Goal: Task Accomplishment & Management: Use online tool/utility

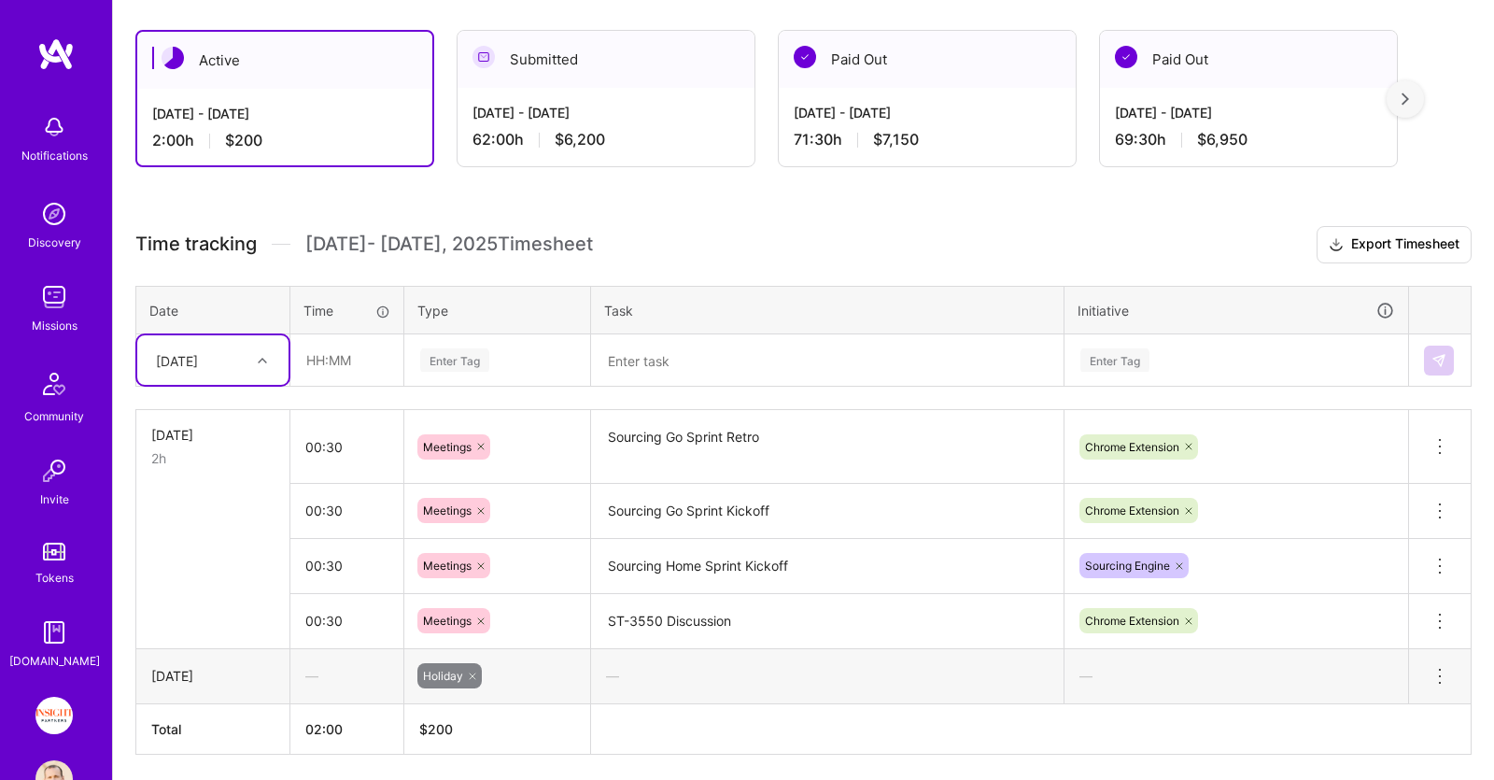
scroll to position [314, 0]
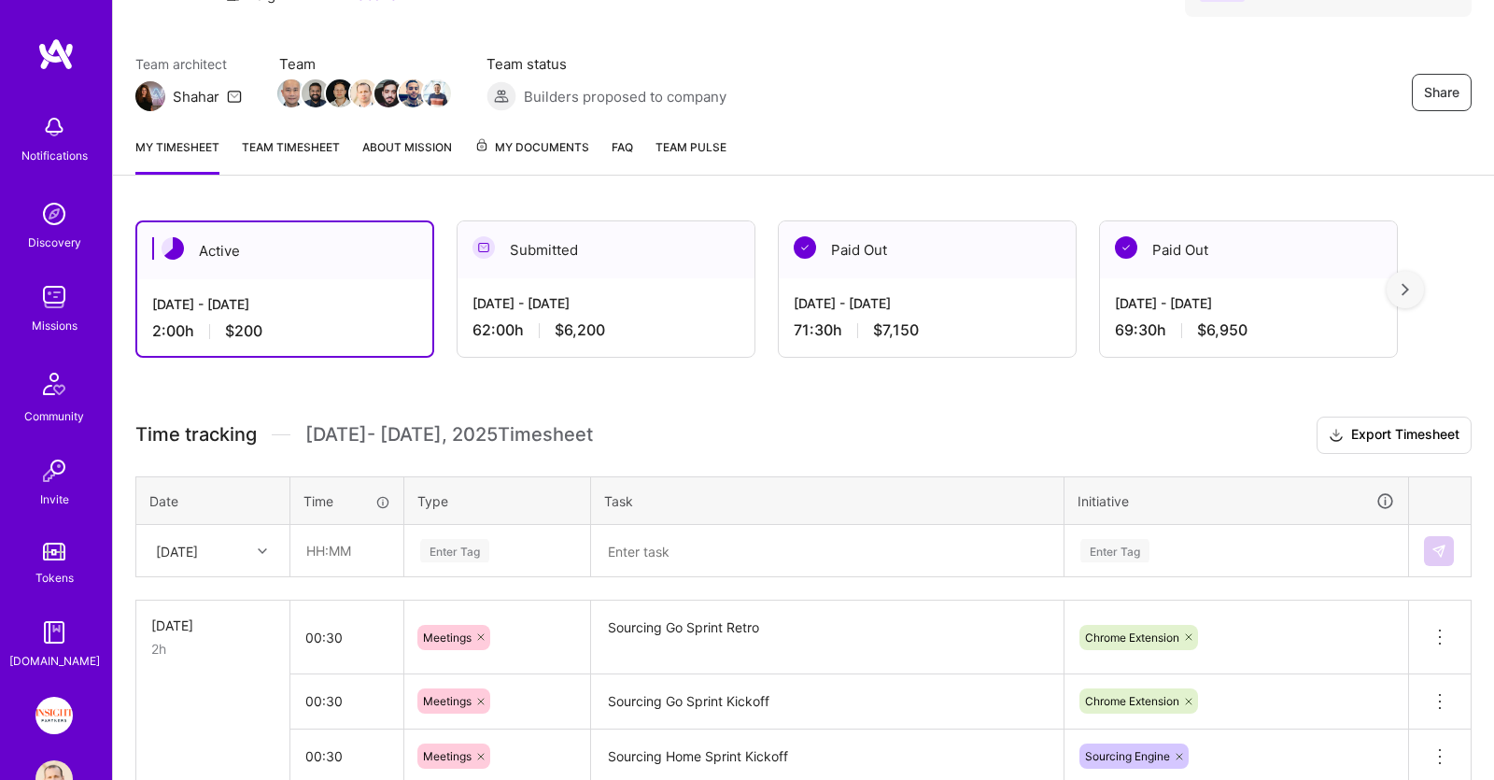
scroll to position [294, 0]
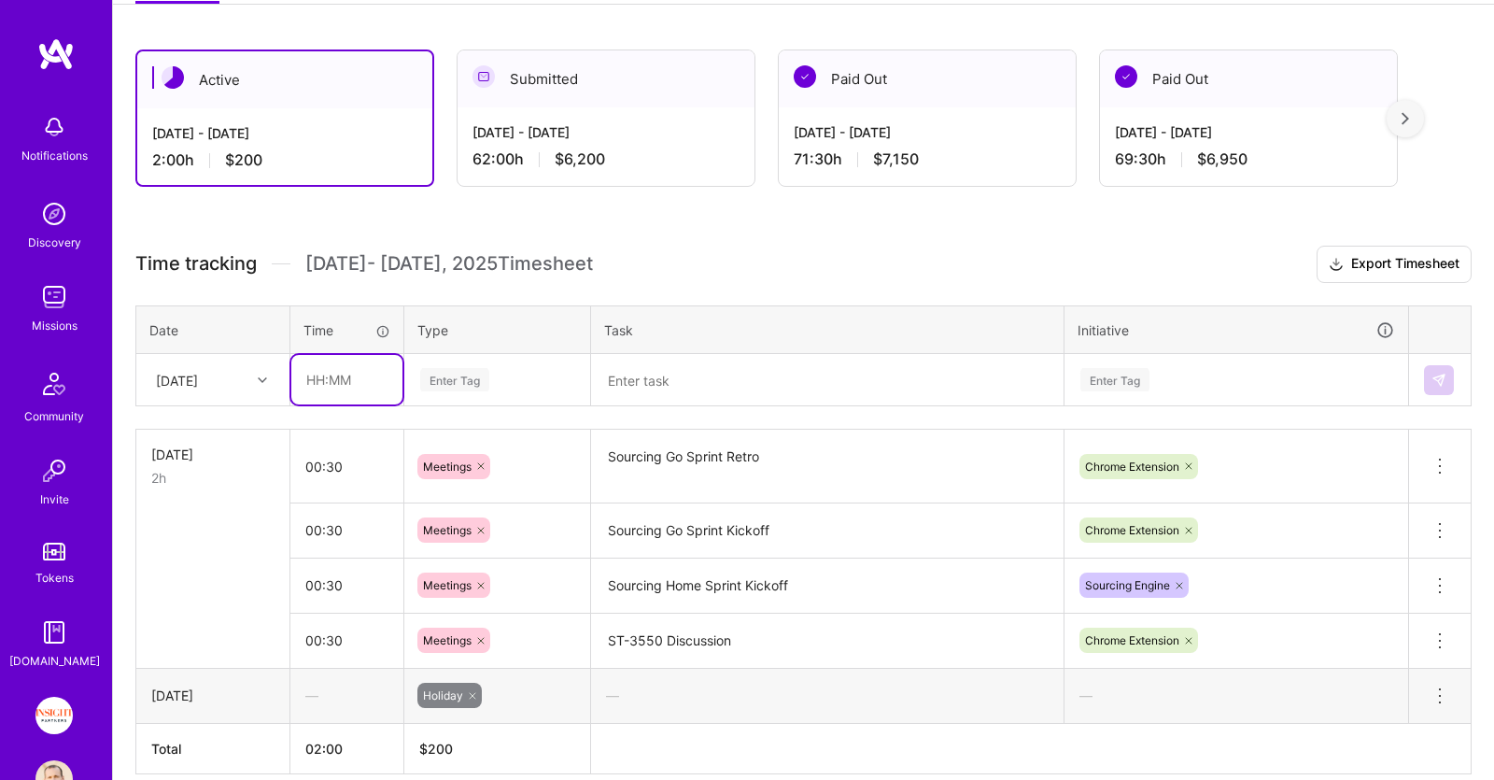
click at [363, 375] on input "text" at bounding box center [346, 379] width 111 height 49
type input "00:30"
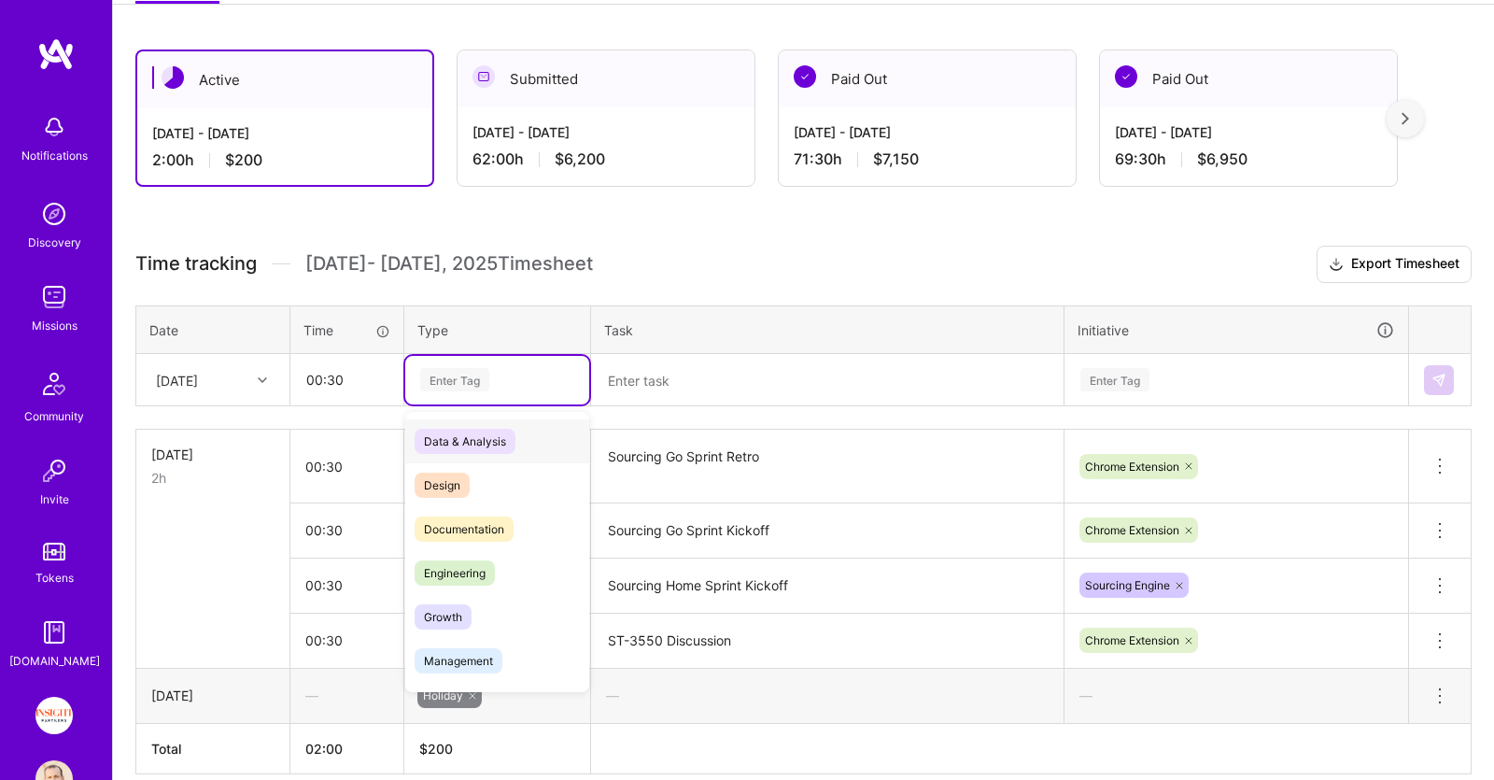
click at [464, 386] on div "Enter Tag" at bounding box center [454, 379] width 69 height 29
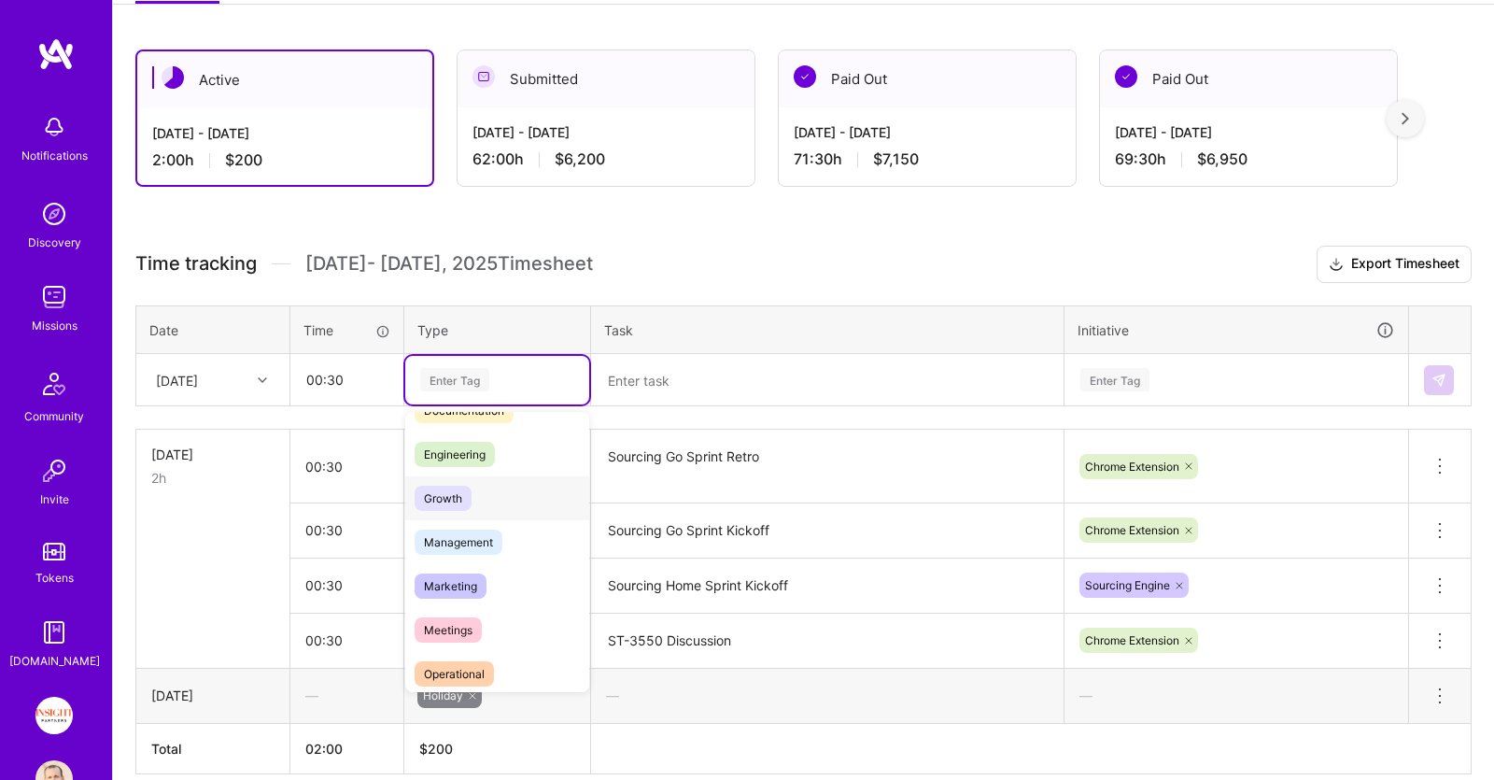
scroll to position [191, 0]
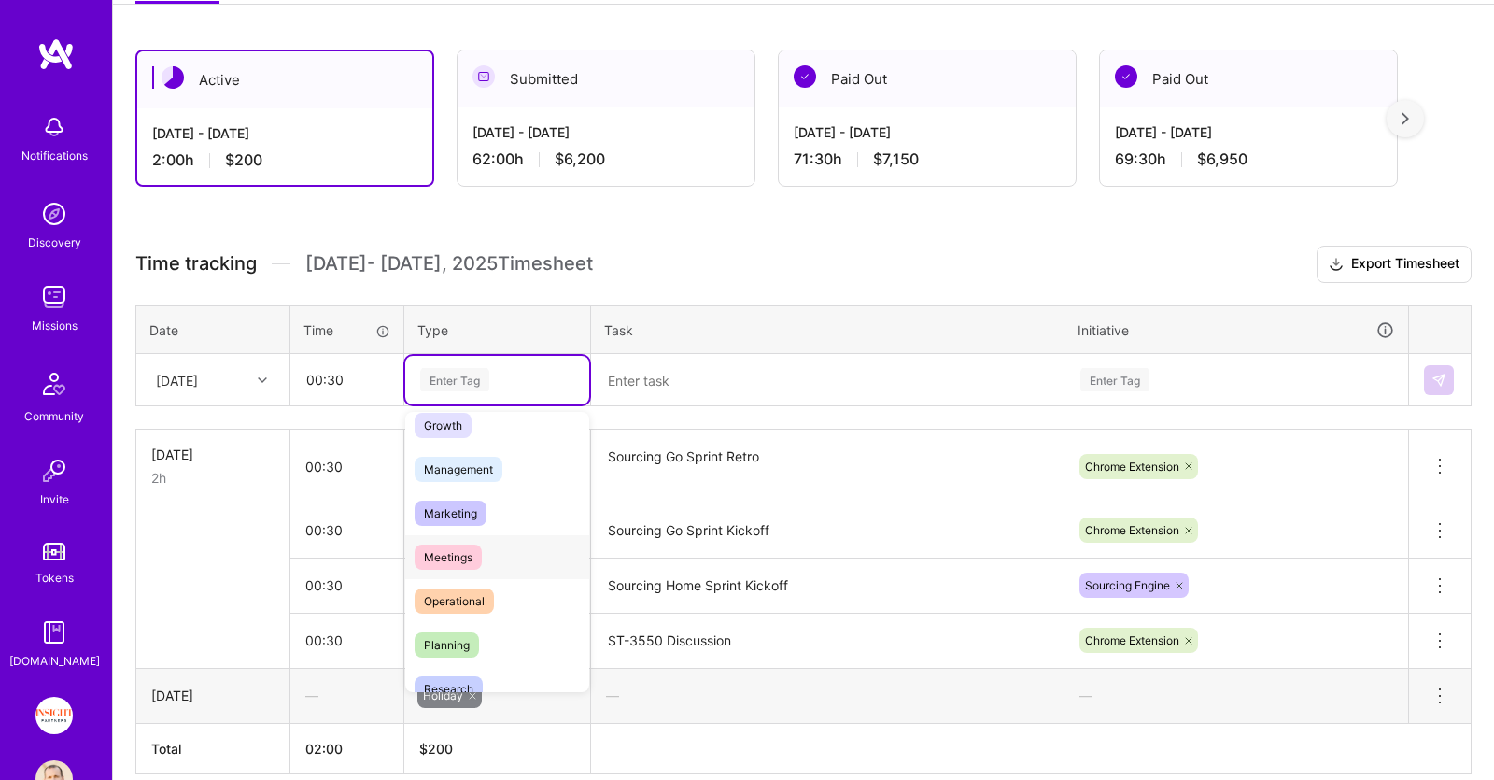
click at [490, 554] on div "Meetings" at bounding box center [497, 557] width 184 height 44
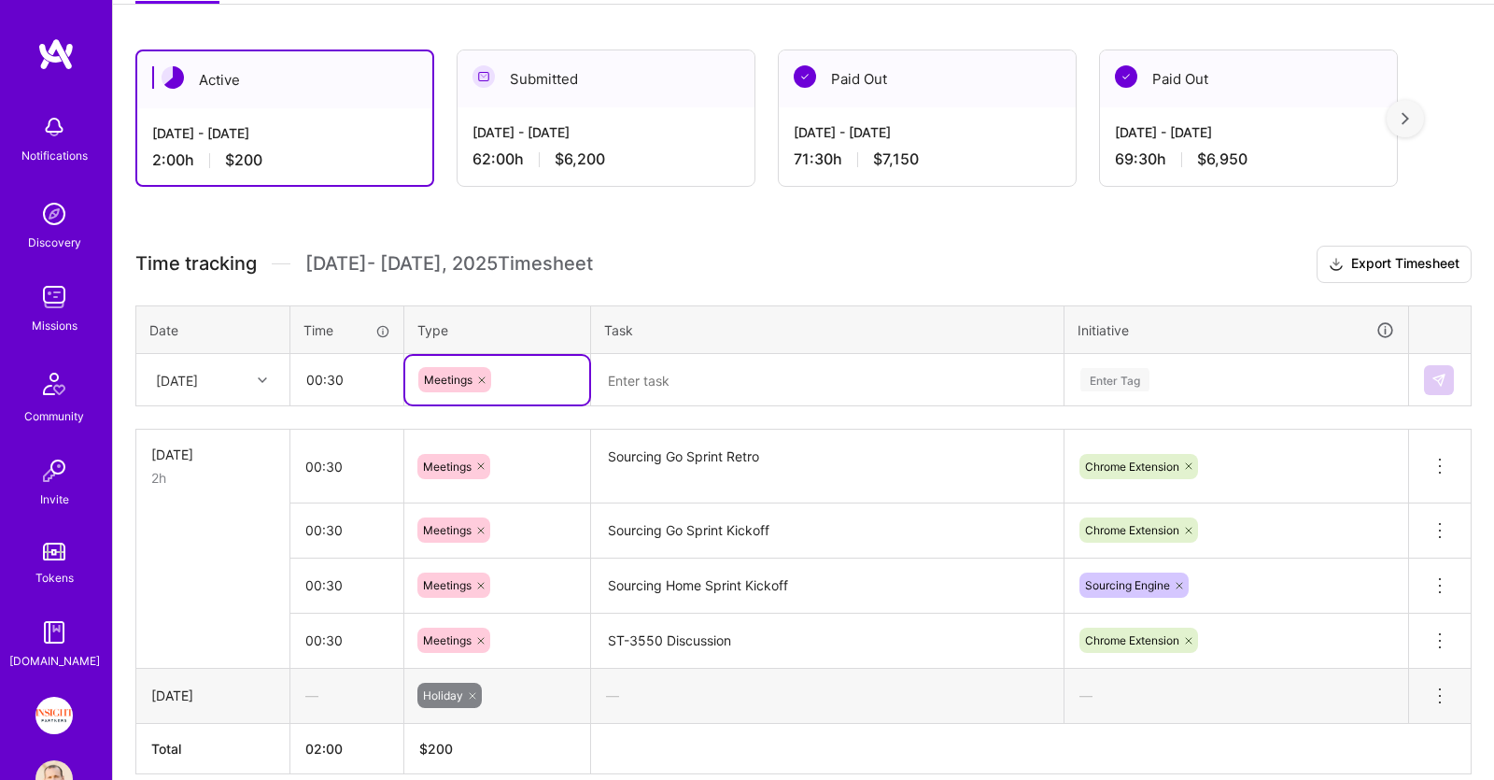
click at [676, 373] on textarea at bounding box center [827, 380] width 469 height 49
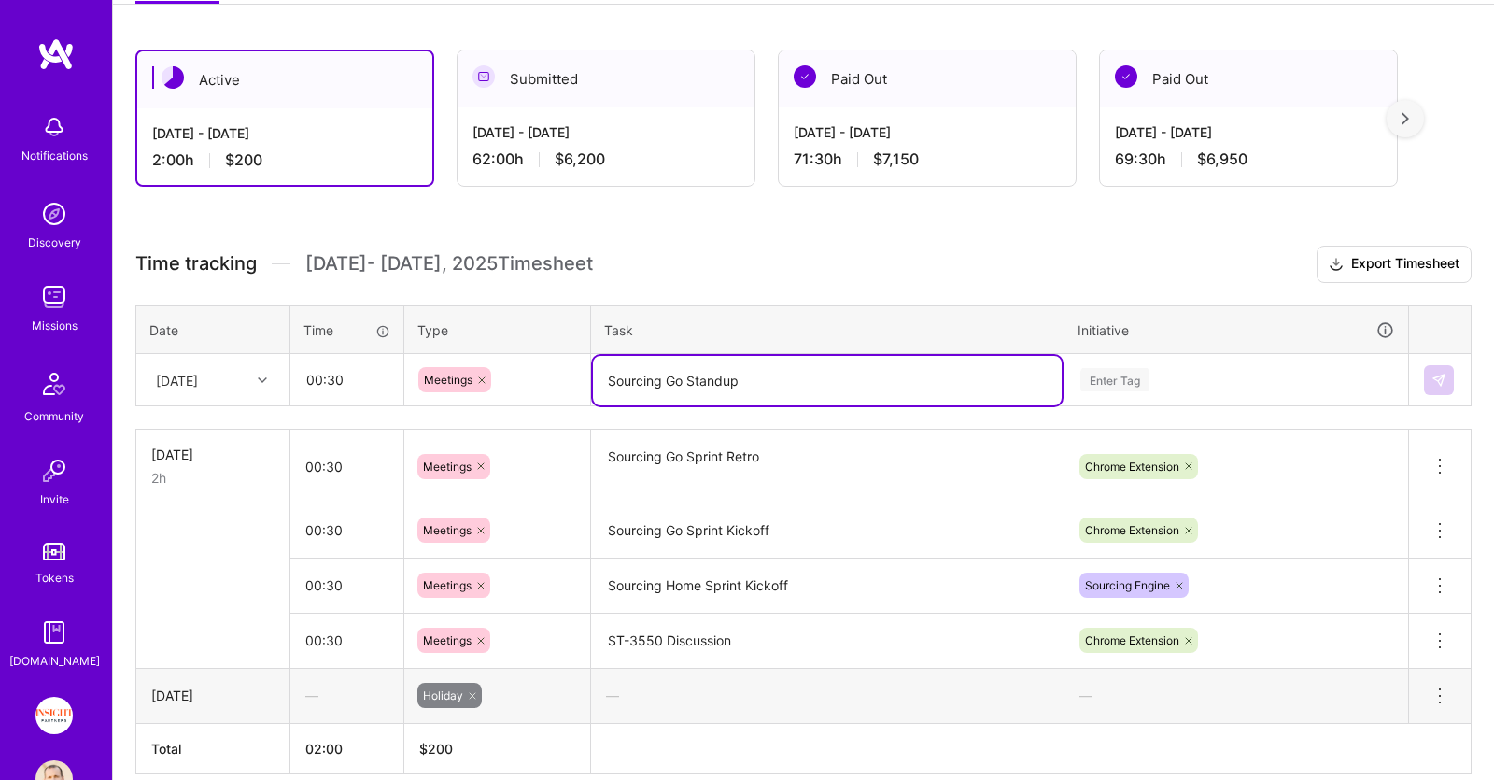
type textarea "Sourcing Go Standup"
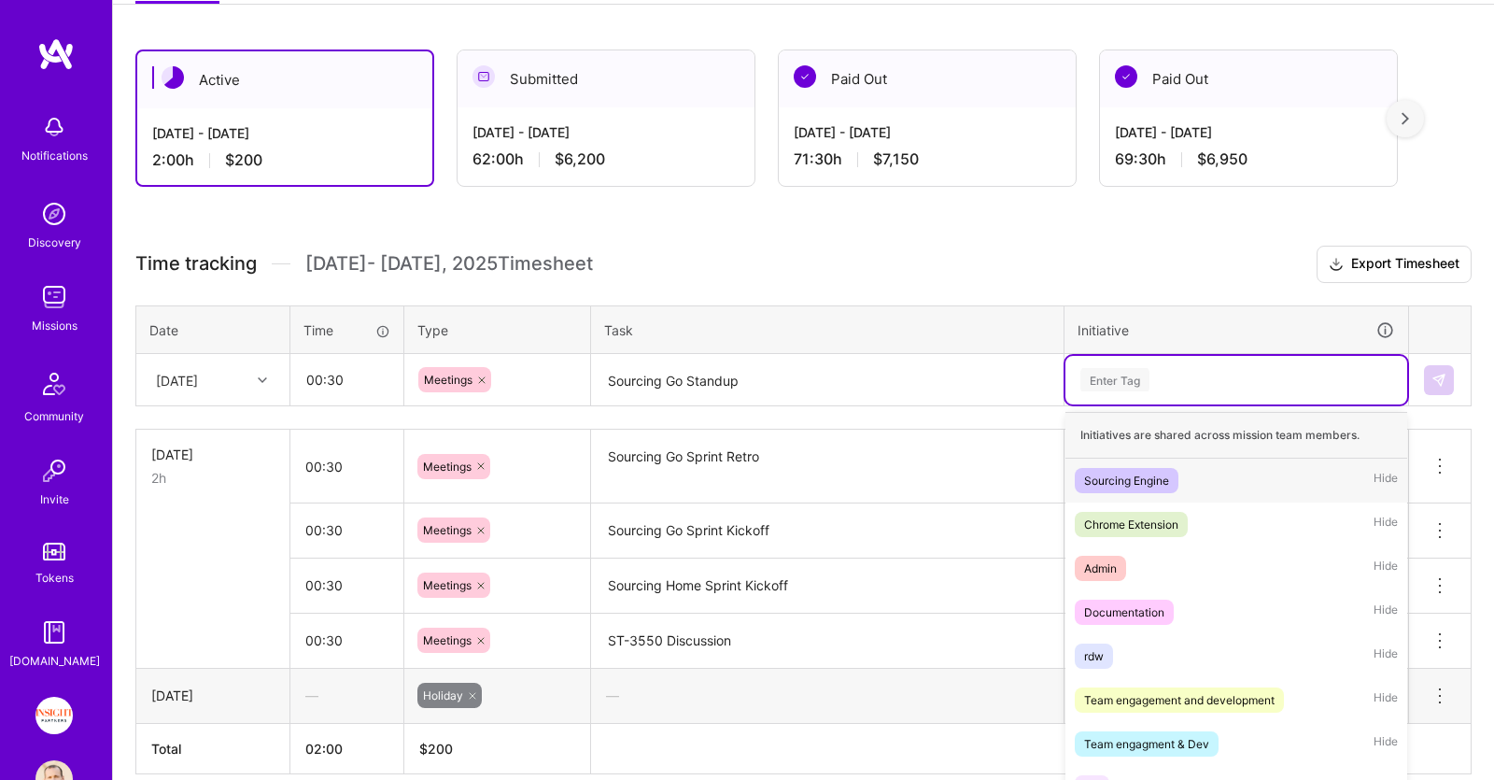
click at [1159, 378] on div "Enter Tag" at bounding box center [1237, 379] width 316 height 23
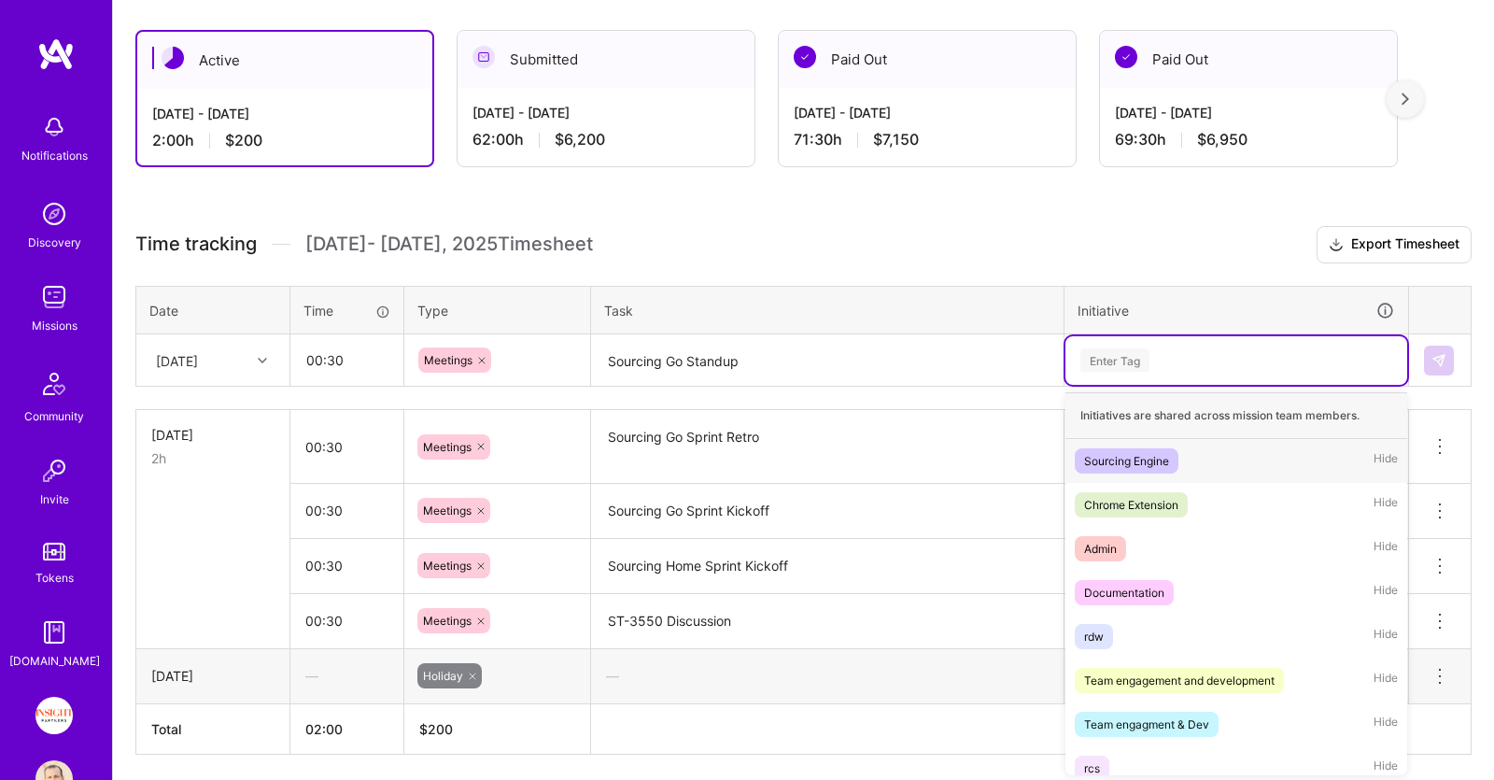
scroll to position [314, 0]
click at [1169, 500] on div "Chrome Extension" at bounding box center [1131, 505] width 94 height 20
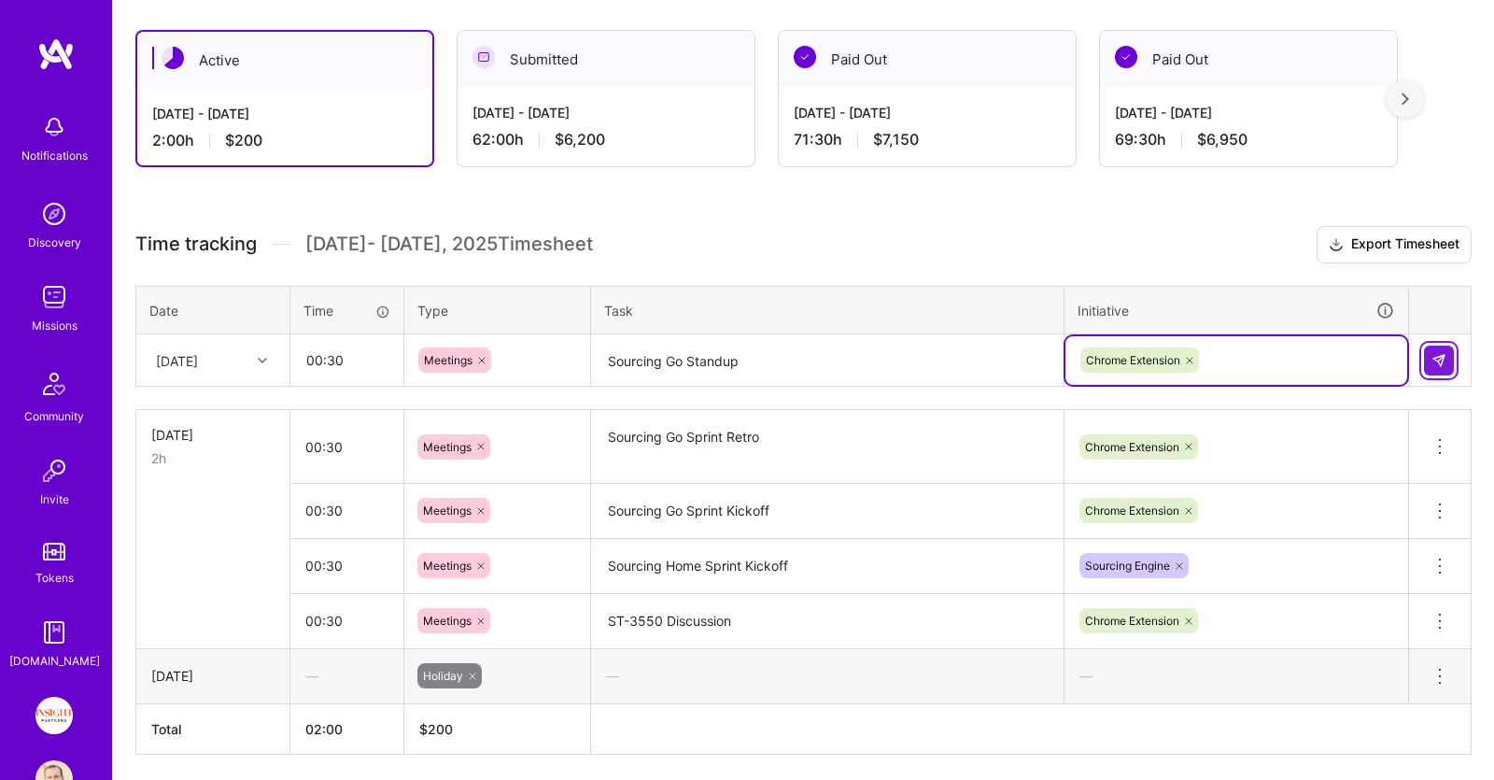
click at [1438, 358] on img at bounding box center [1438, 360] width 15 height 15
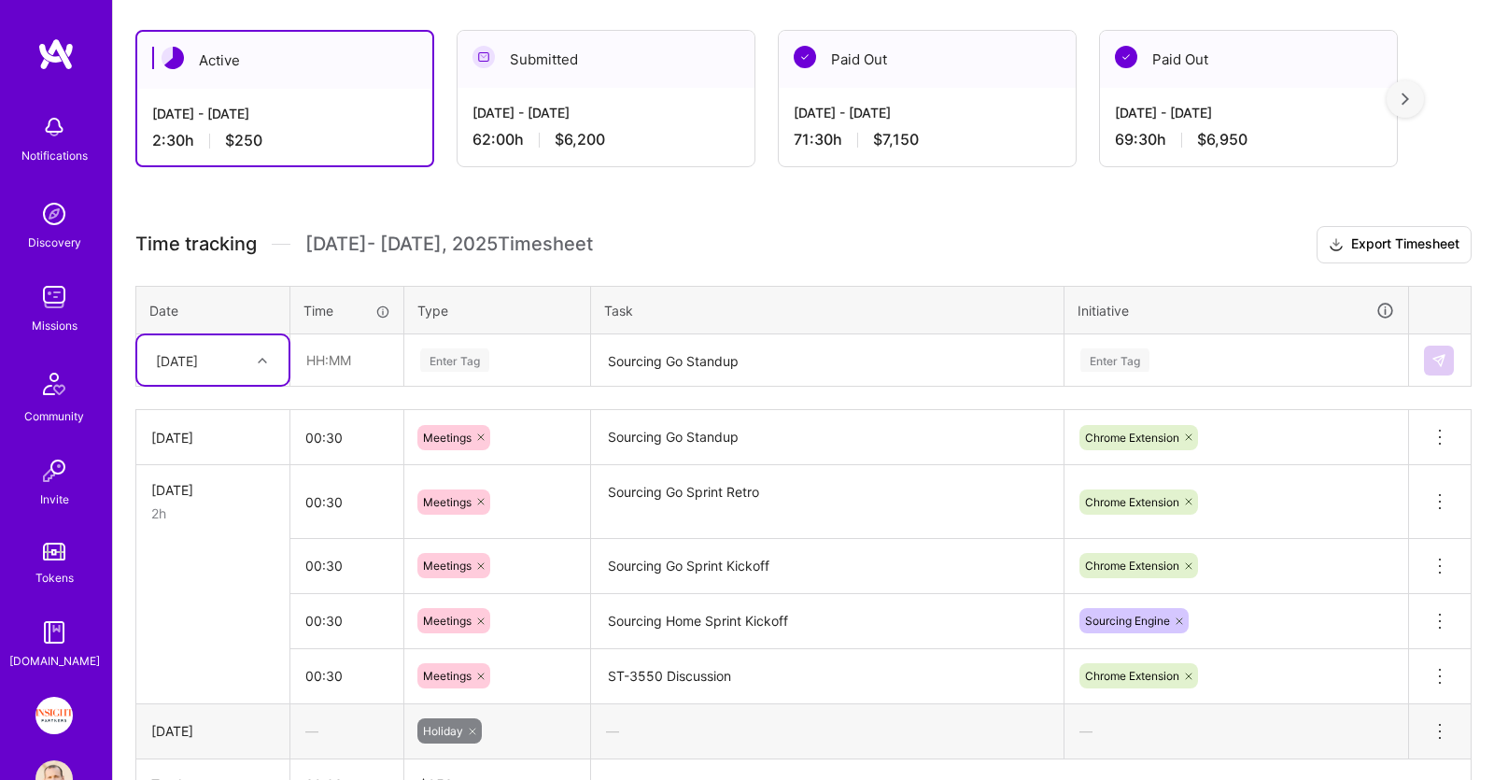
click at [251, 353] on div at bounding box center [264, 360] width 29 height 24
click at [241, 441] on div "[DATE]" at bounding box center [212, 447] width 151 height 35
click at [376, 363] on input "text" at bounding box center [346, 359] width 111 height 49
type input "02:00"
click at [512, 371] on div "Enter Tag" at bounding box center [497, 360] width 184 height 49
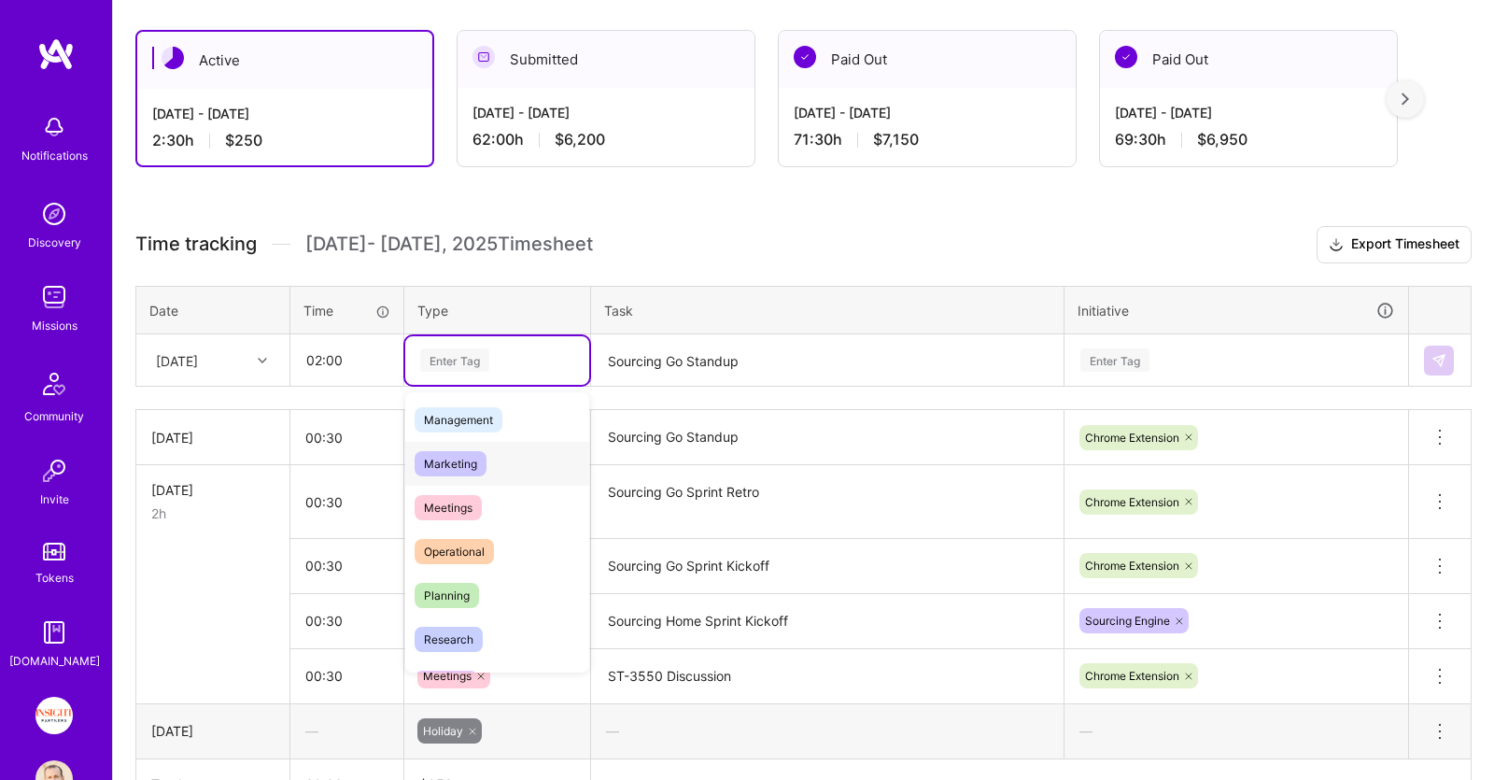
scroll to position [287, 0]
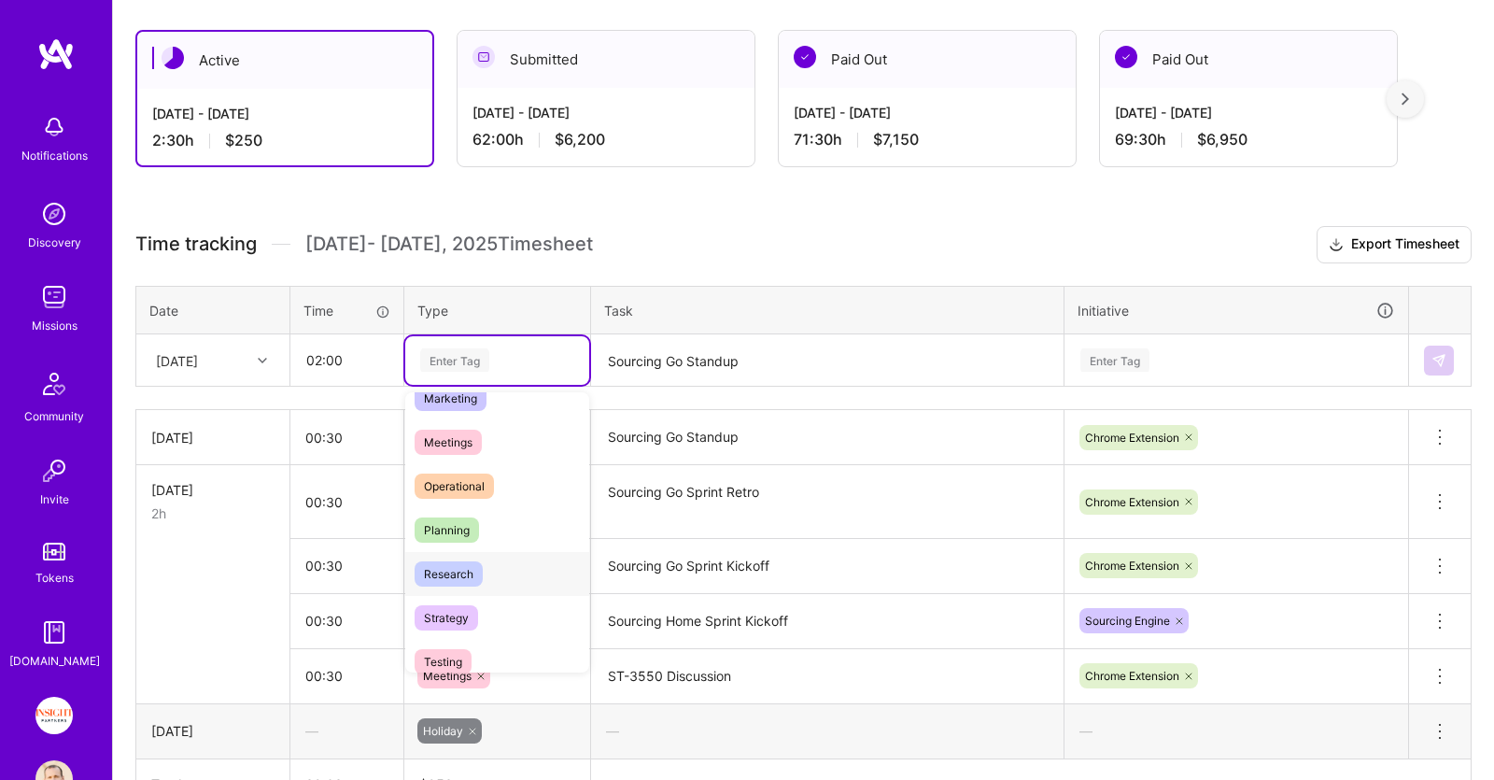
click at [465, 556] on div "Research" at bounding box center [497, 574] width 184 height 44
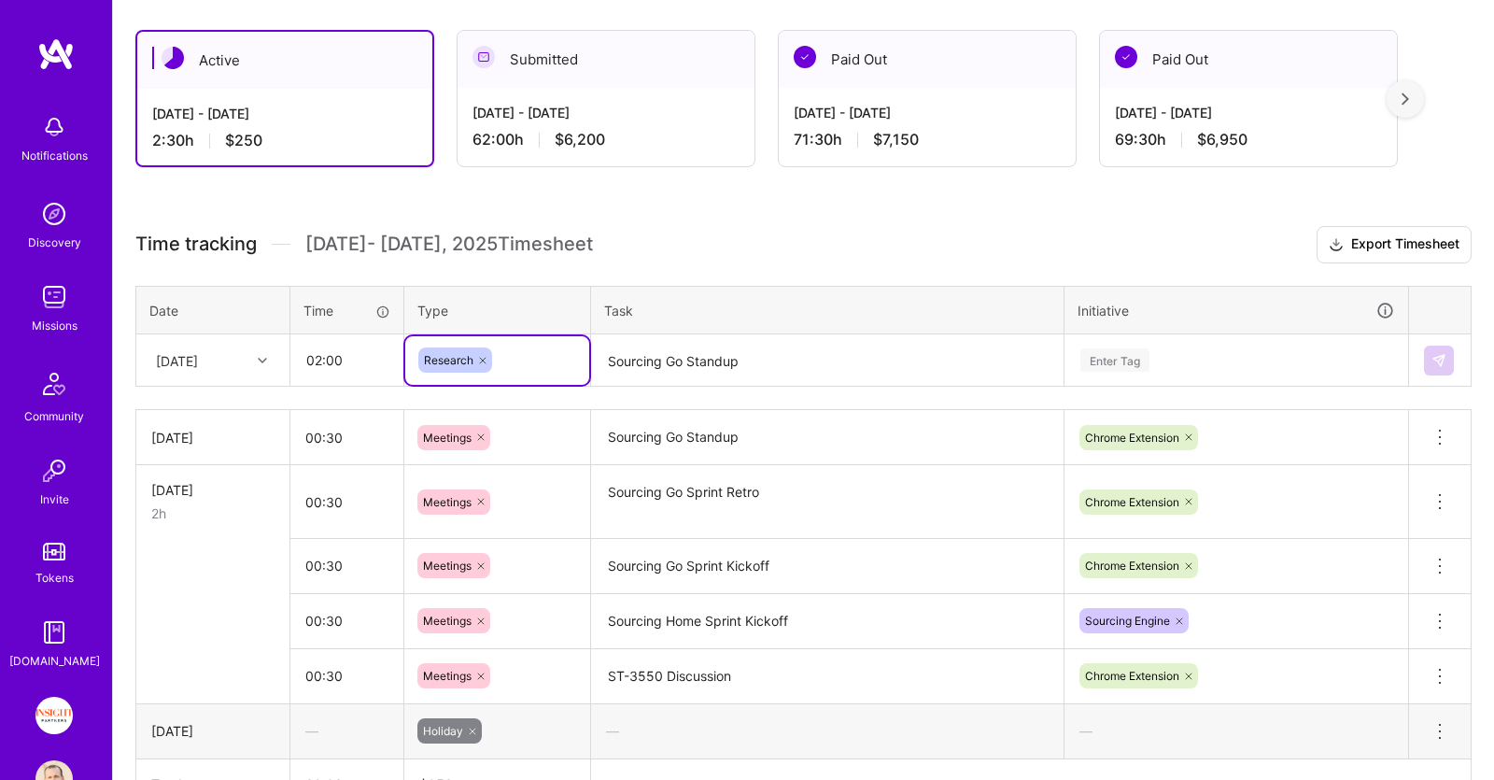
click at [662, 360] on textarea "Sourcing Go Standup" at bounding box center [827, 360] width 469 height 49
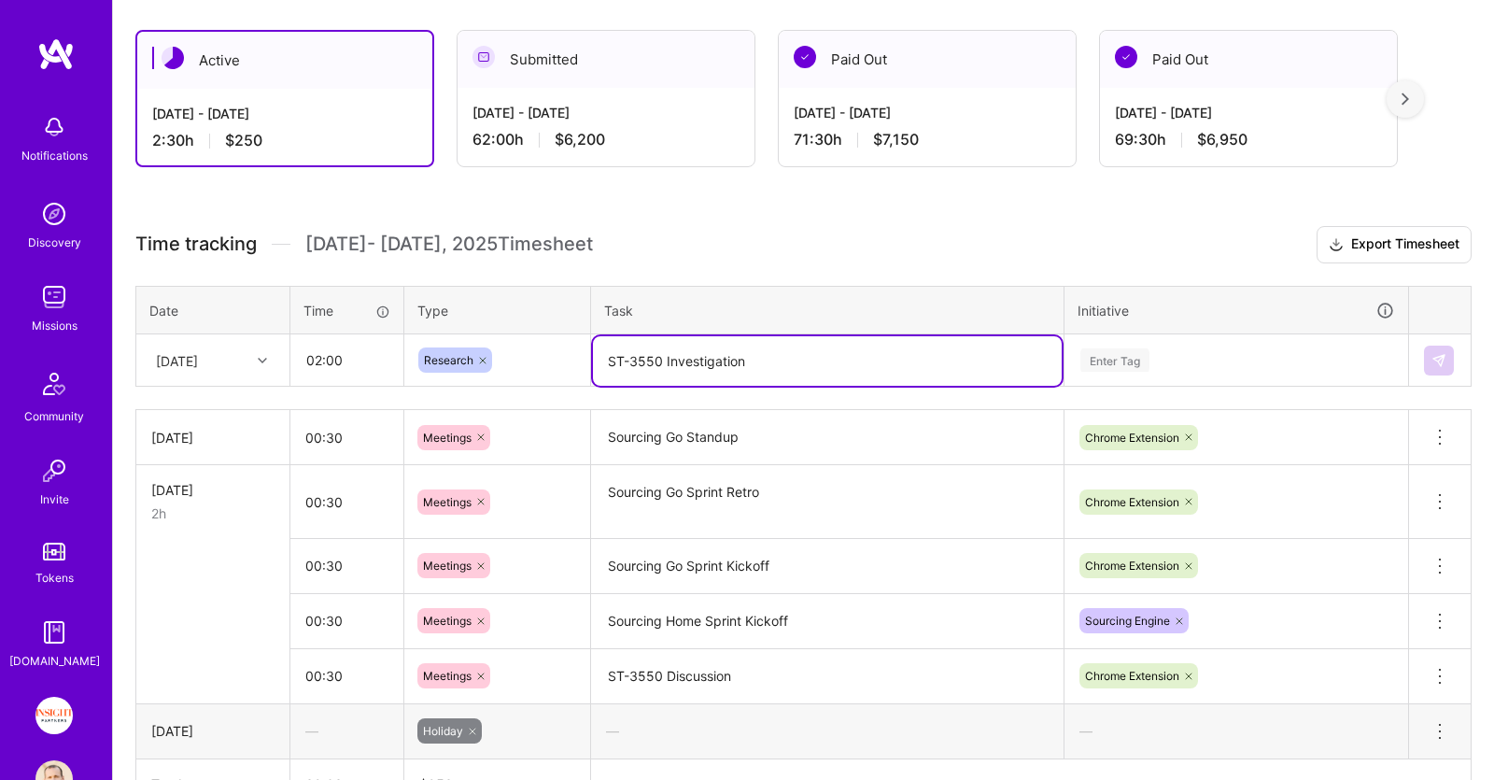
type textarea "ST-3550 Investigation"
click at [1199, 344] on div "Enter Tag" at bounding box center [1236, 360] width 342 height 49
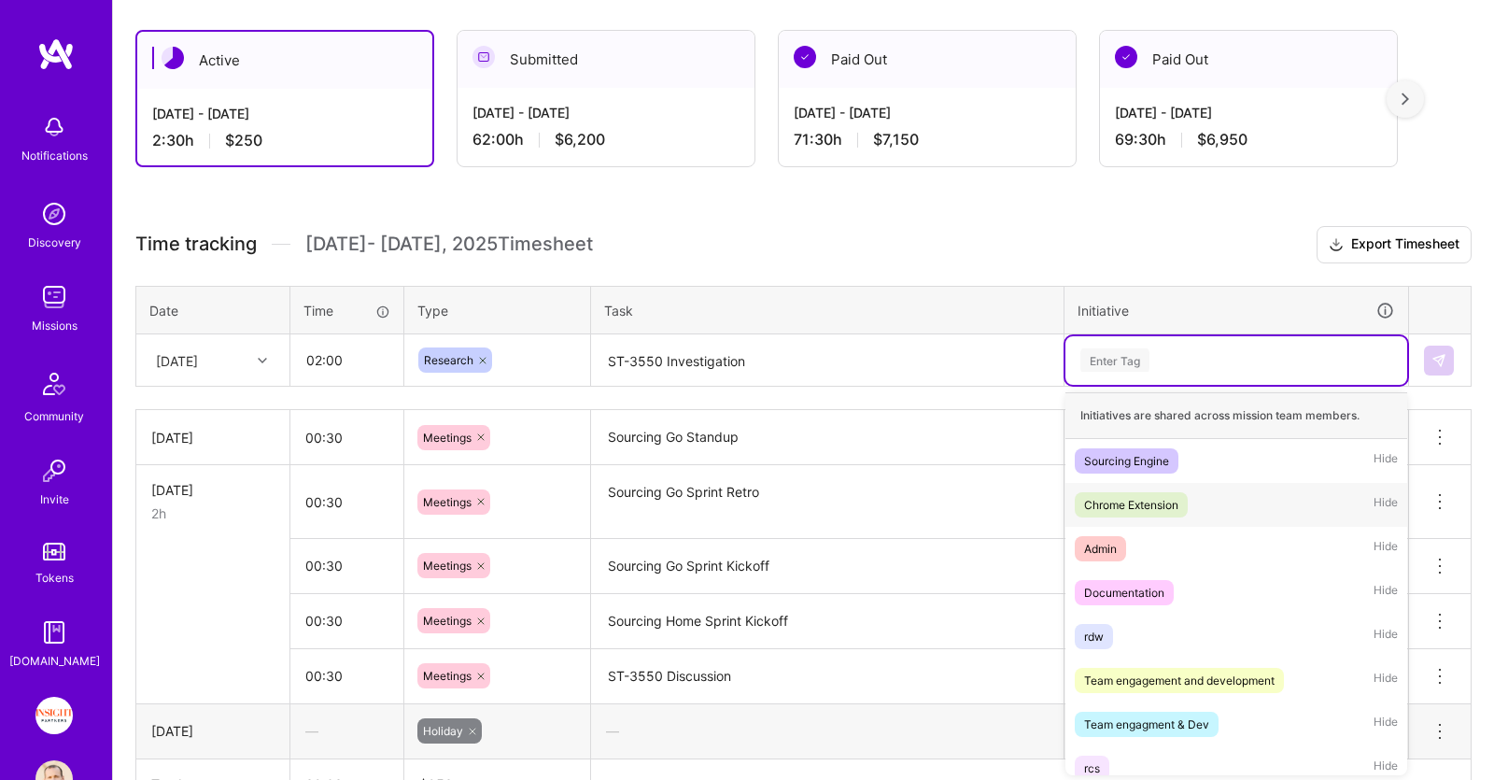
click at [1199, 493] on div "Chrome Extension Hide" at bounding box center [1236, 505] width 342 height 44
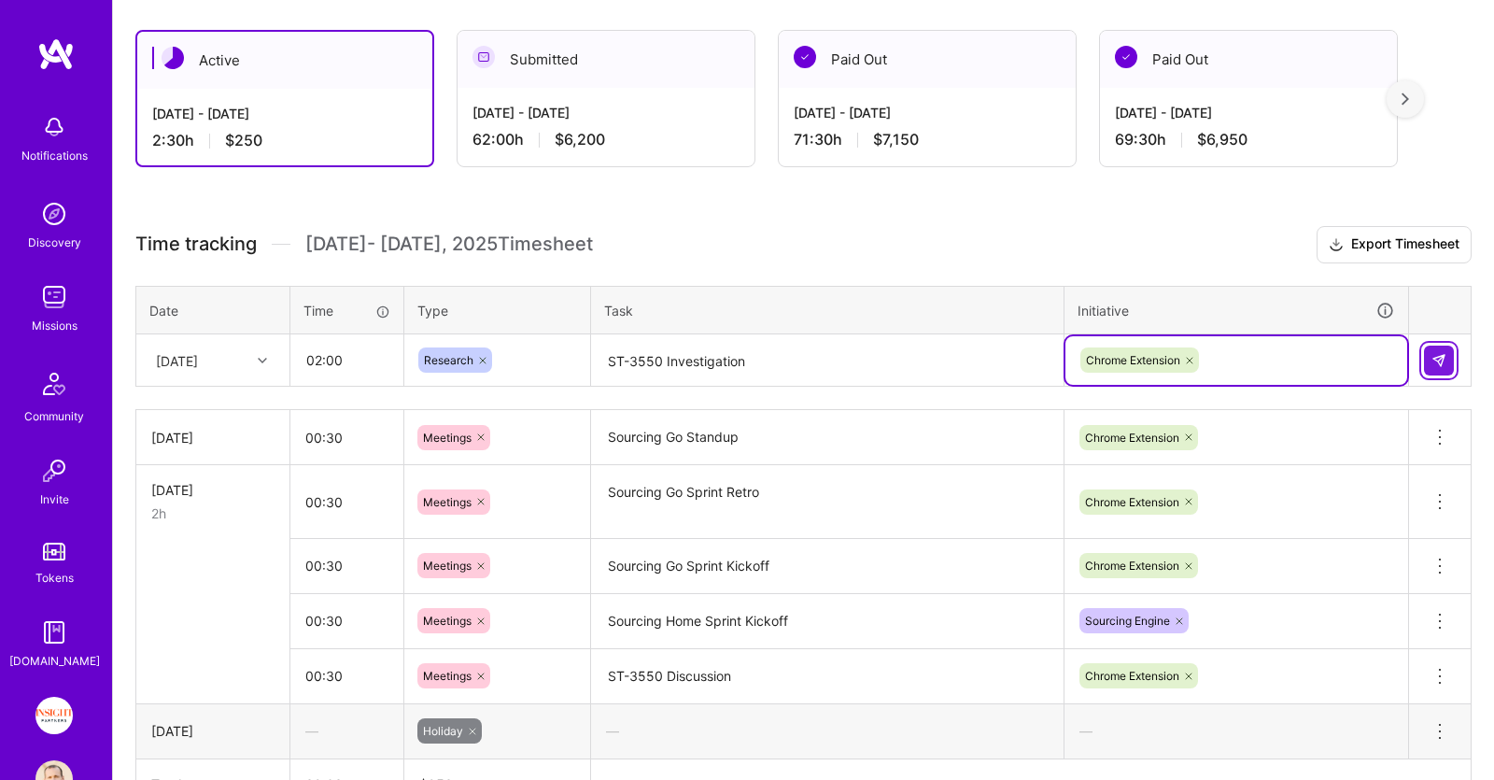
click at [1447, 357] on button at bounding box center [1439, 360] width 30 height 30
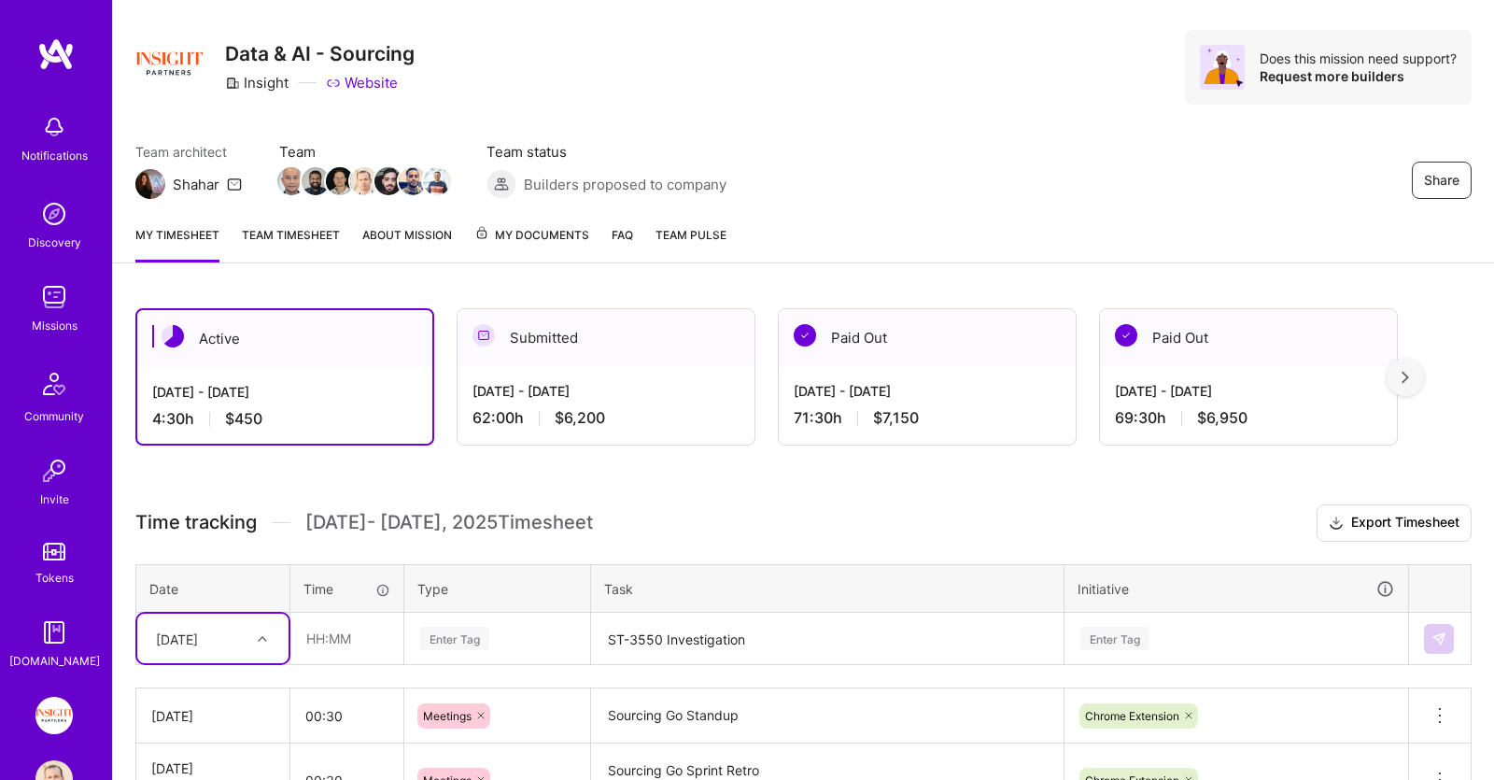
scroll to position [0, 0]
